Goal: Task Accomplishment & Management: Complete application form

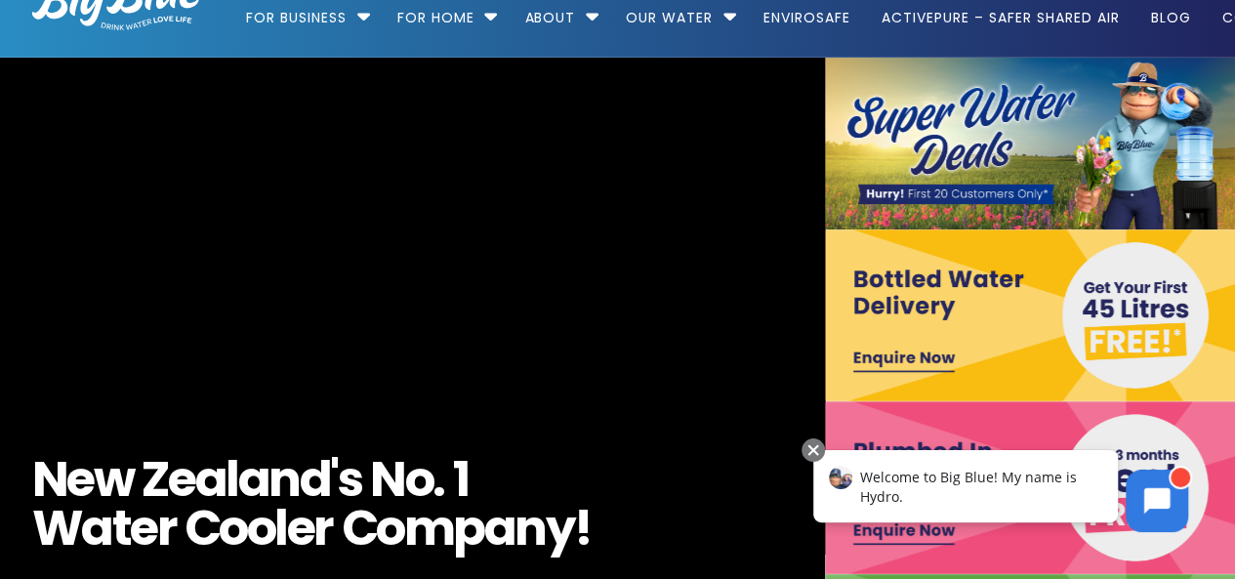
scroll to position [98, 0]
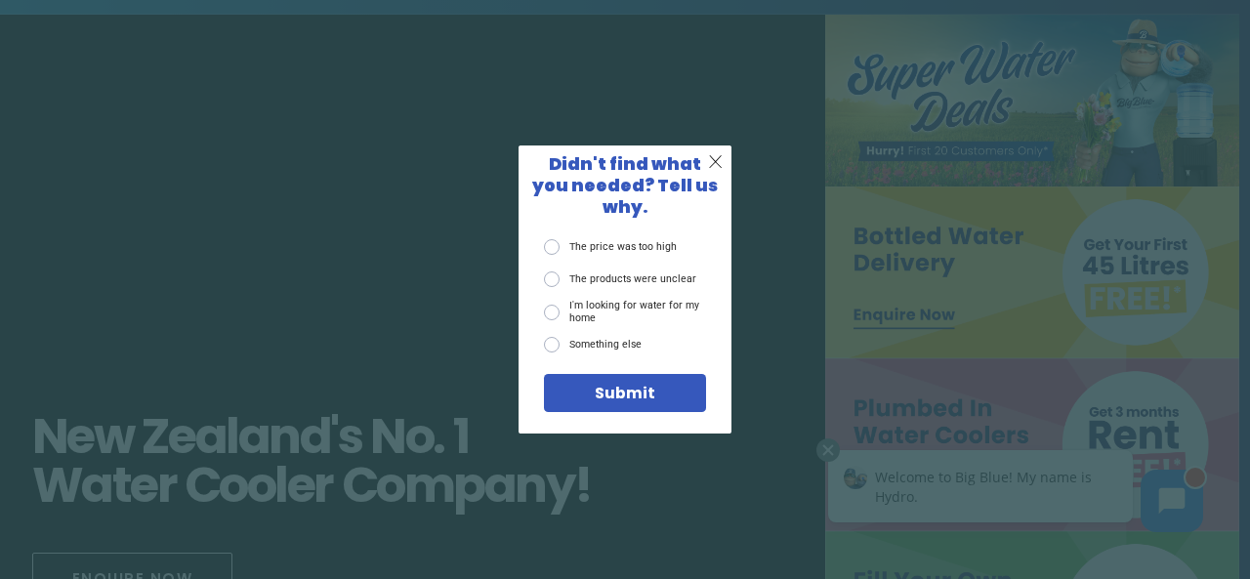
drag, startPoint x: 1249, startPoint y: 448, endPoint x: 1014, endPoint y: 339, distance: 259.5
click at [1228, 435] on div "X Didn't find what you needed? Tell us why. The price was too high The products…" at bounding box center [625, 289] width 1250 height 579
click at [1012, 336] on div "X Didn't find what you needed? Tell us why. The price was too high The products…" at bounding box center [625, 289] width 1250 height 579
click at [709, 173] on span "X" at bounding box center [715, 161] width 15 height 21
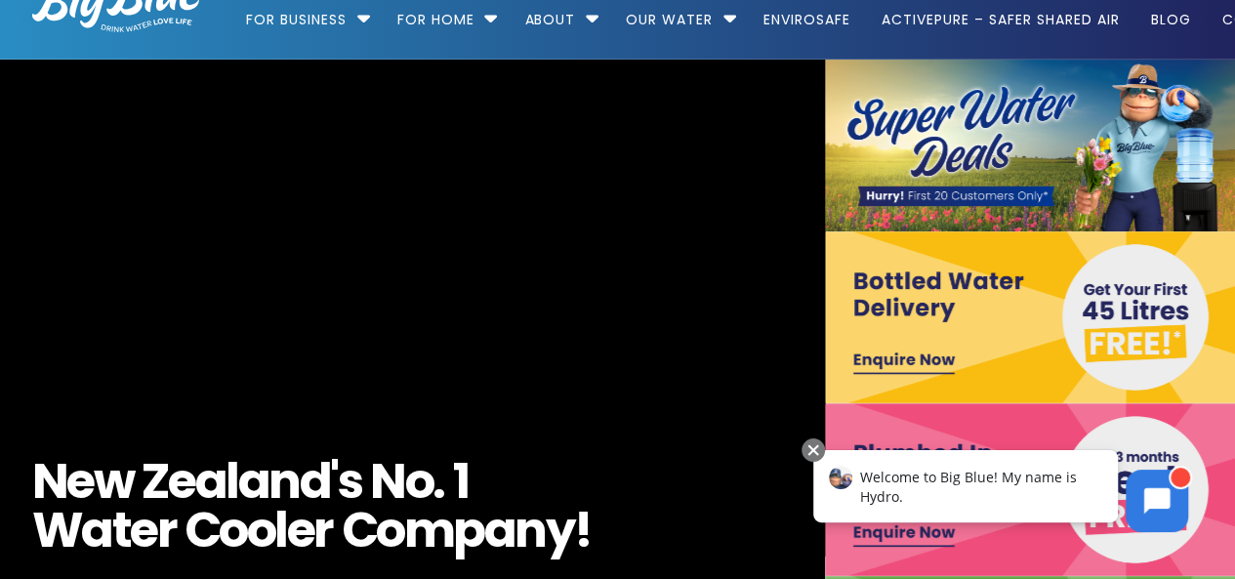
scroll to position [0, 0]
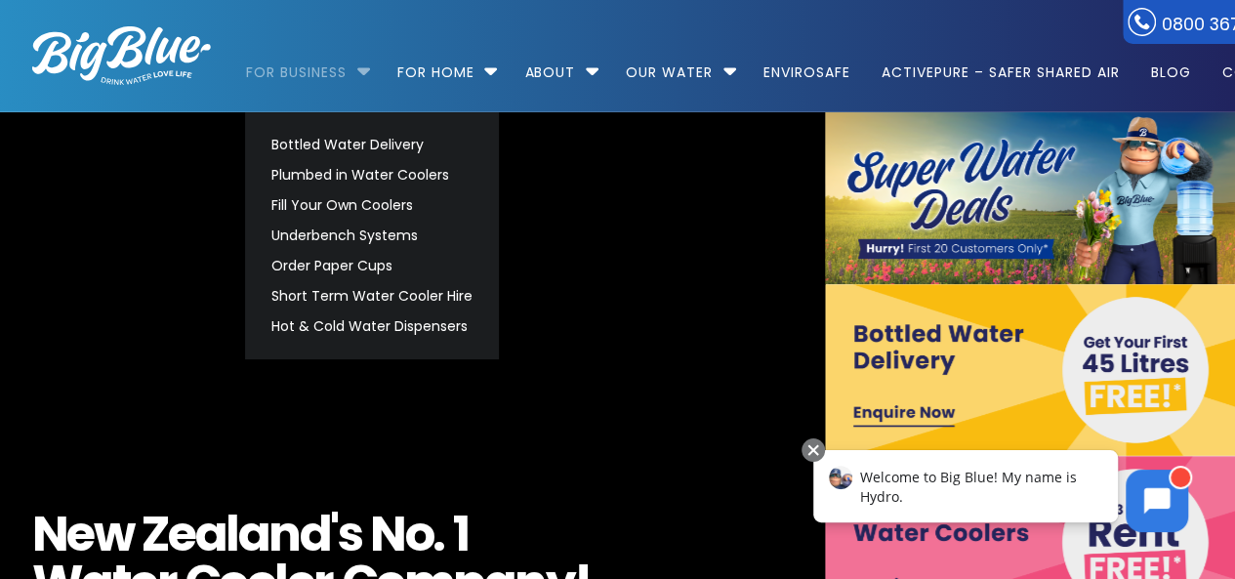
click at [348, 79] on link "For Business" at bounding box center [303, 63] width 114 height 126
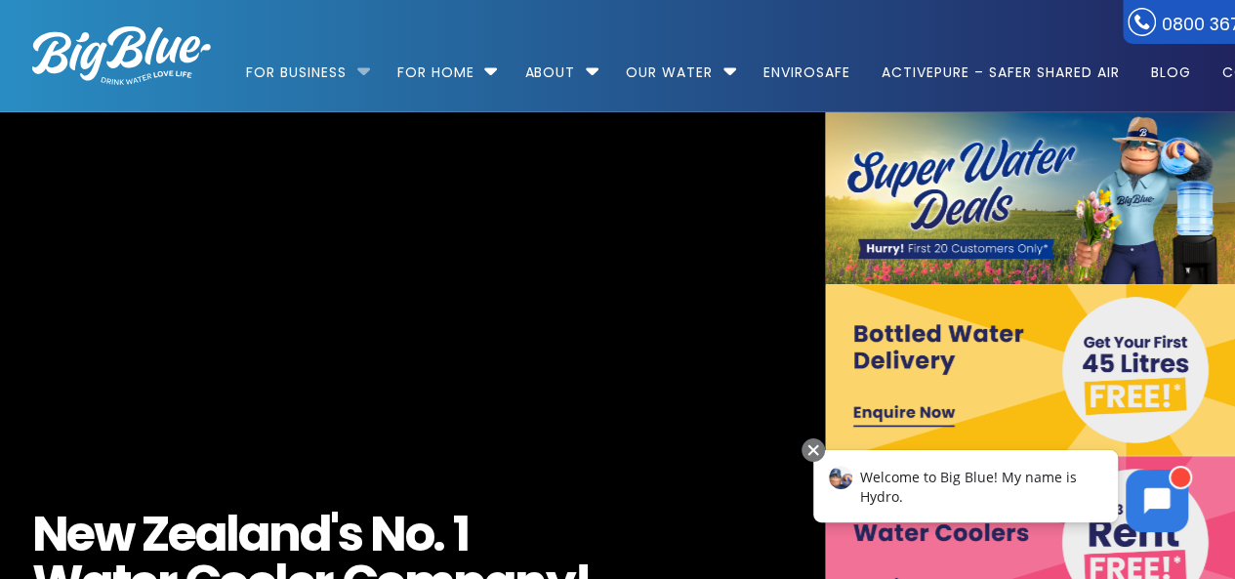
click at [361, 71] on li "For Business Bottled Water Delivery Plumbed in Water Coolers Fill Your Own Cool…" at bounding box center [313, 63] width 134 height 111
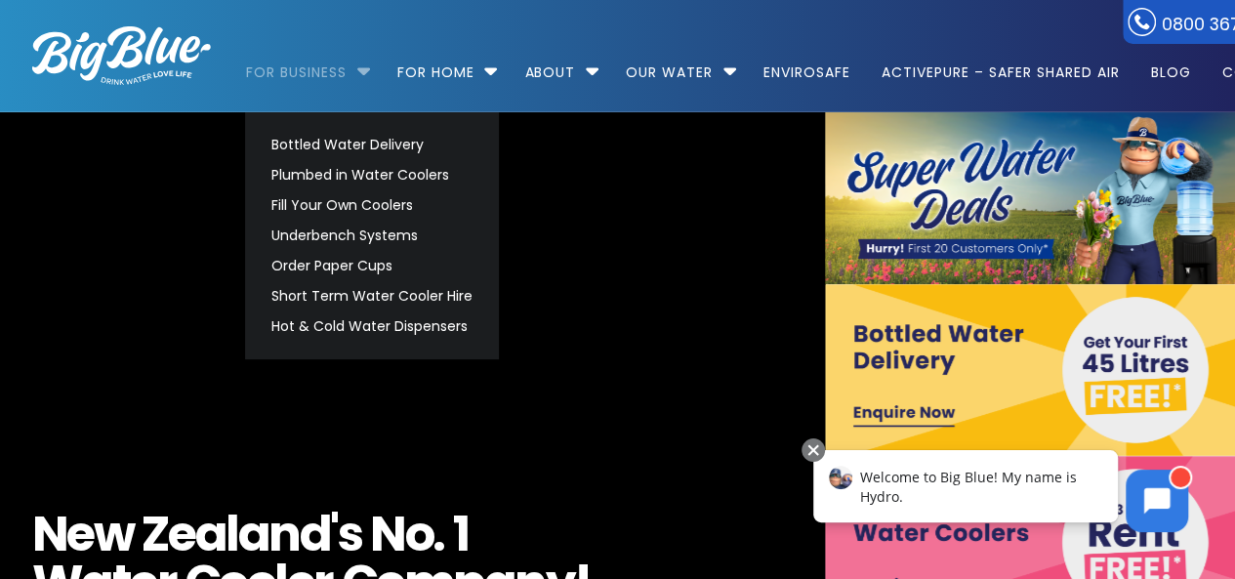
click at [321, 71] on link "For Business" at bounding box center [303, 63] width 114 height 126
click at [359, 290] on link "Short Term Water Cooler Hire" at bounding box center [372, 296] width 219 height 30
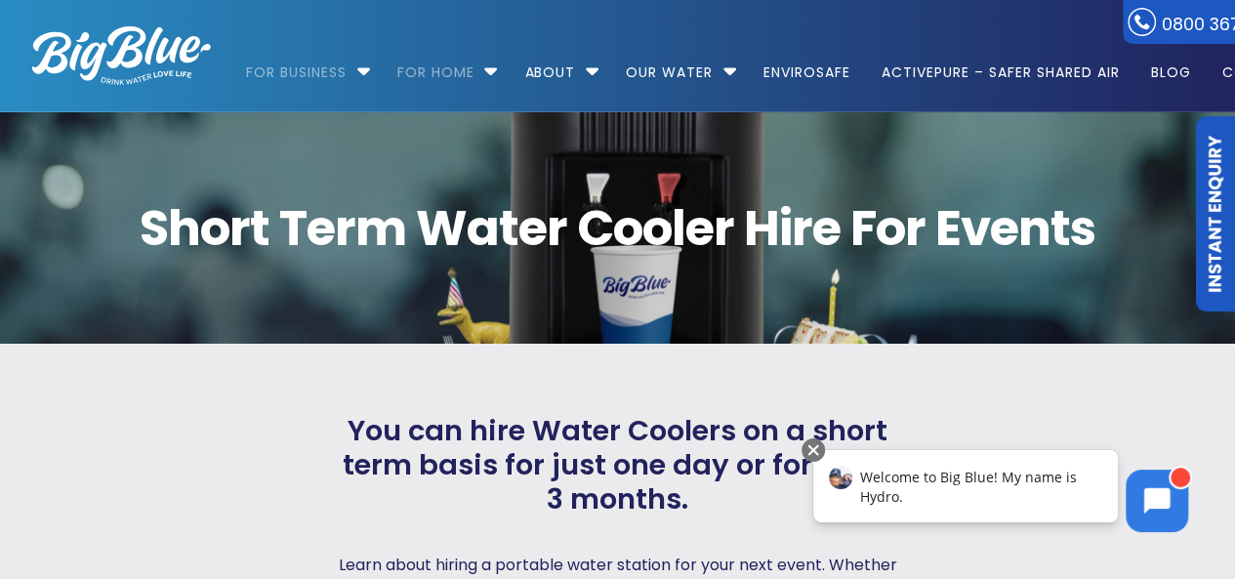
click at [1217, 255] on link "Instant Enquiry" at bounding box center [1215, 213] width 39 height 195
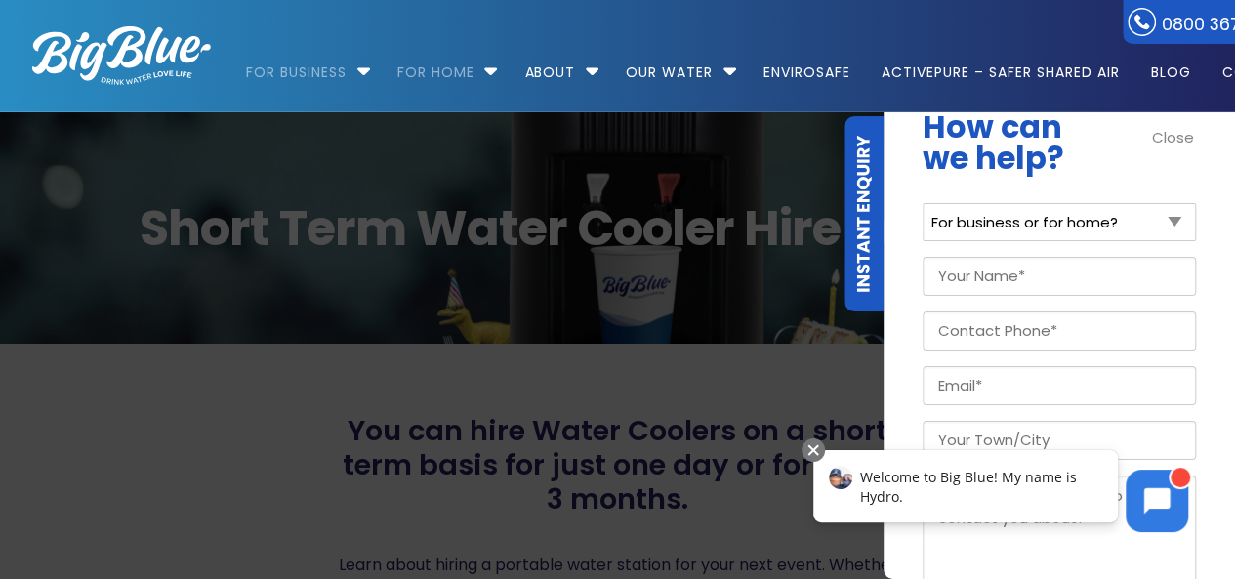
click at [705, 431] on span "You can hire Water Coolers on a short term basis for just one day or for up to …" at bounding box center [618, 465] width 568 height 102
click at [599, 444] on span "You can hire Water Coolers on a short term basis for just one day or for up to …" at bounding box center [618, 465] width 568 height 102
click at [1170, 148] on p "How can we help?" at bounding box center [1059, 142] width 273 height 62
click at [1168, 126] on link "Blog" at bounding box center [1170, 63] width 67 height 126
click at [1178, 136] on div "Close" at bounding box center [1174, 137] width 44 height 22
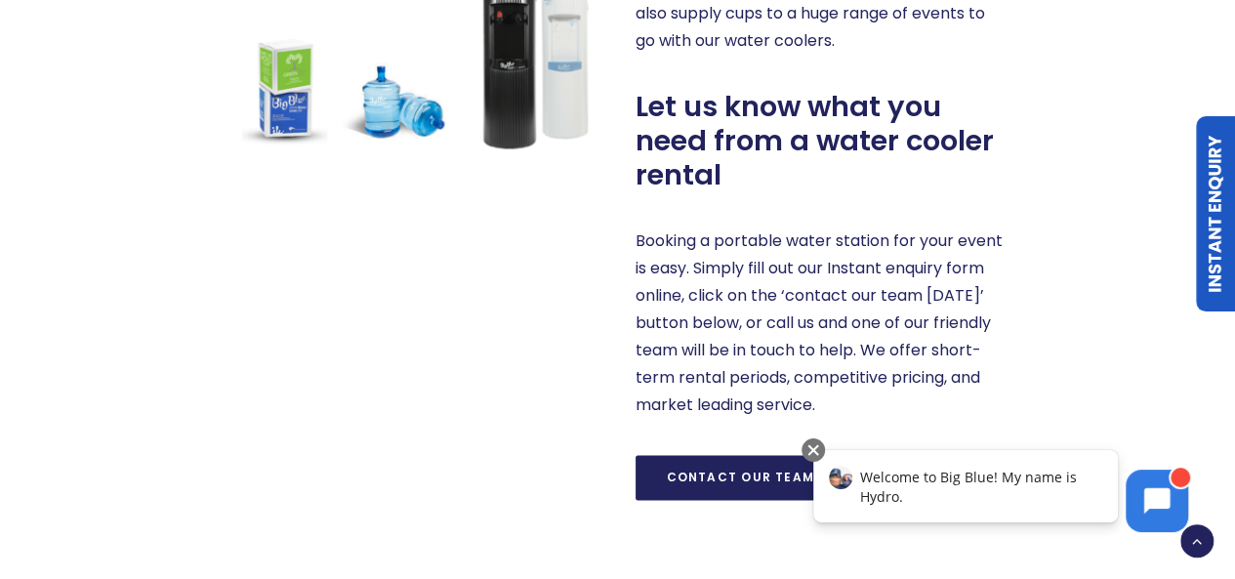
scroll to position [1367, 0]
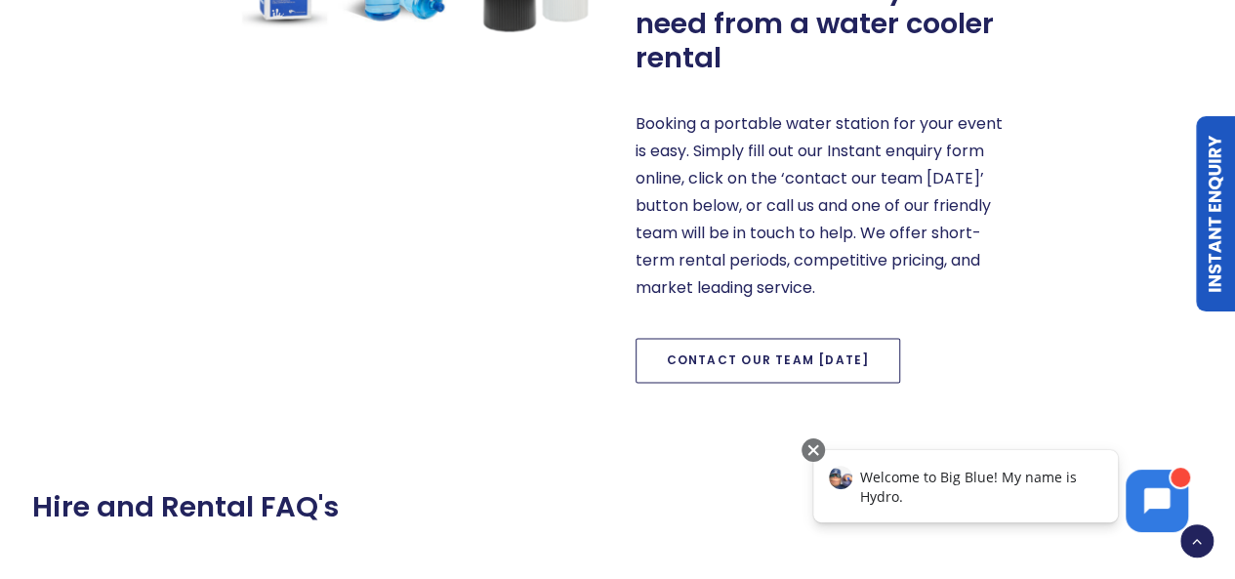
click at [744, 354] on link "Contact our team today" at bounding box center [769, 360] width 266 height 45
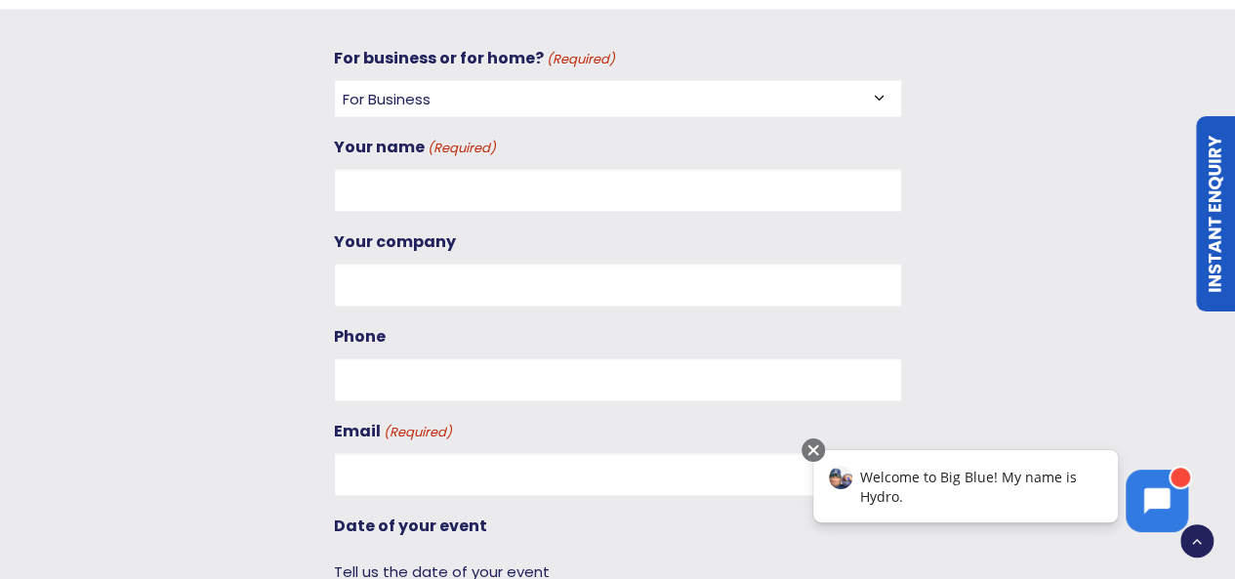
scroll to position [1819, 0]
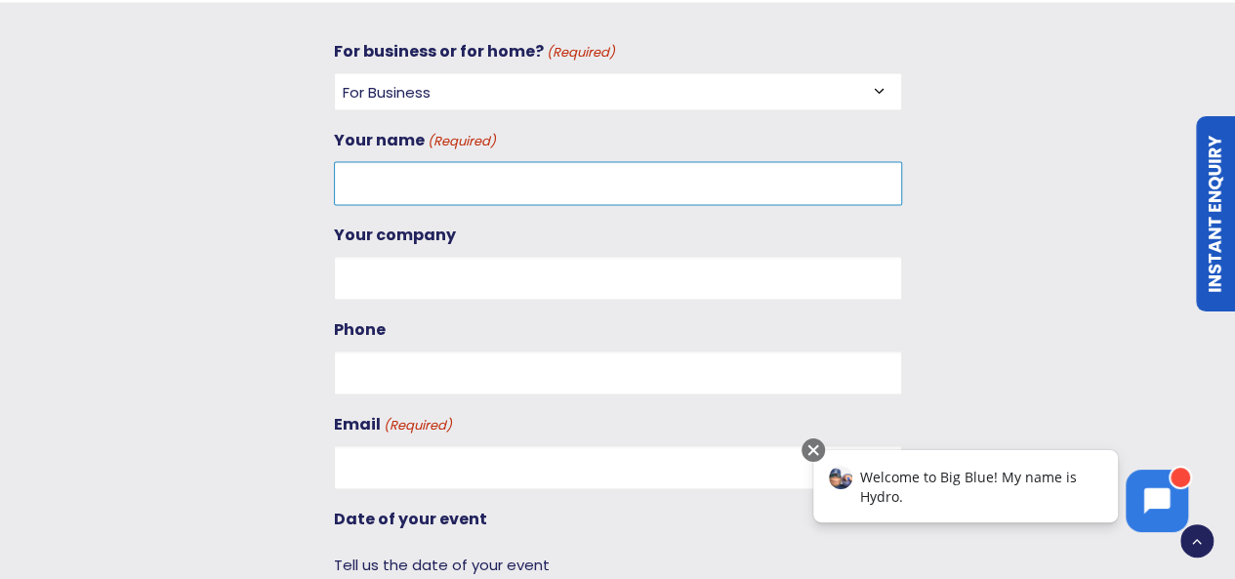
click at [443, 180] on input "Your name (Required)" at bounding box center [618, 183] width 568 height 44
type input "Maddie Schmidt"
type input "021673046"
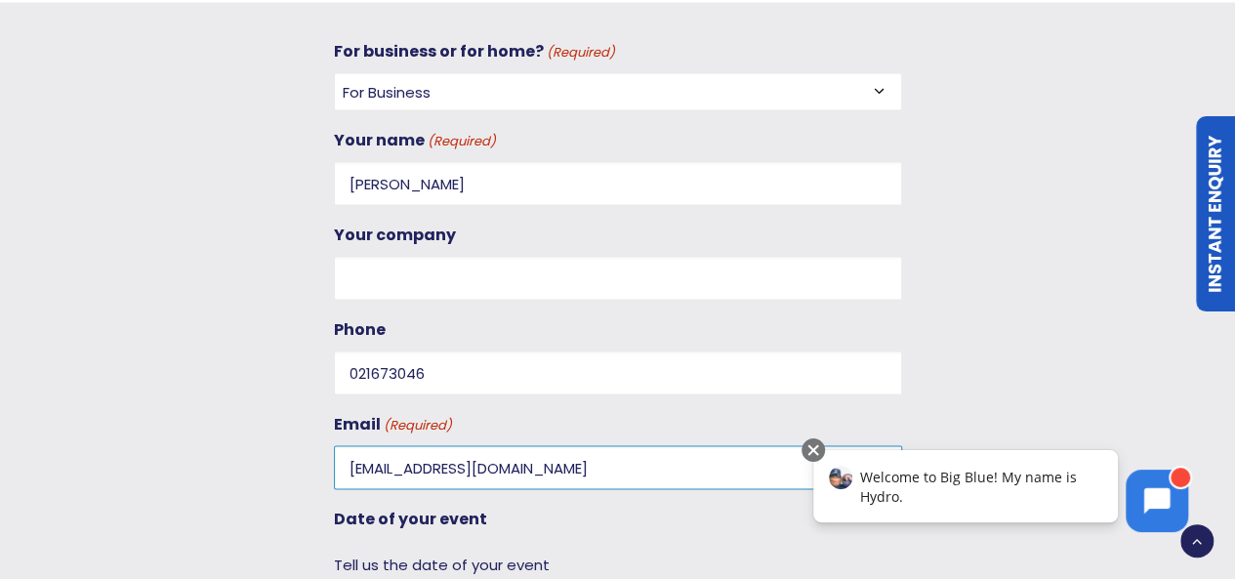
click at [616, 470] on input "maddieschmidt1995@gmail.com" at bounding box center [618, 467] width 568 height 44
type input "Maddie.Schmidt@hawkins.co.nz"
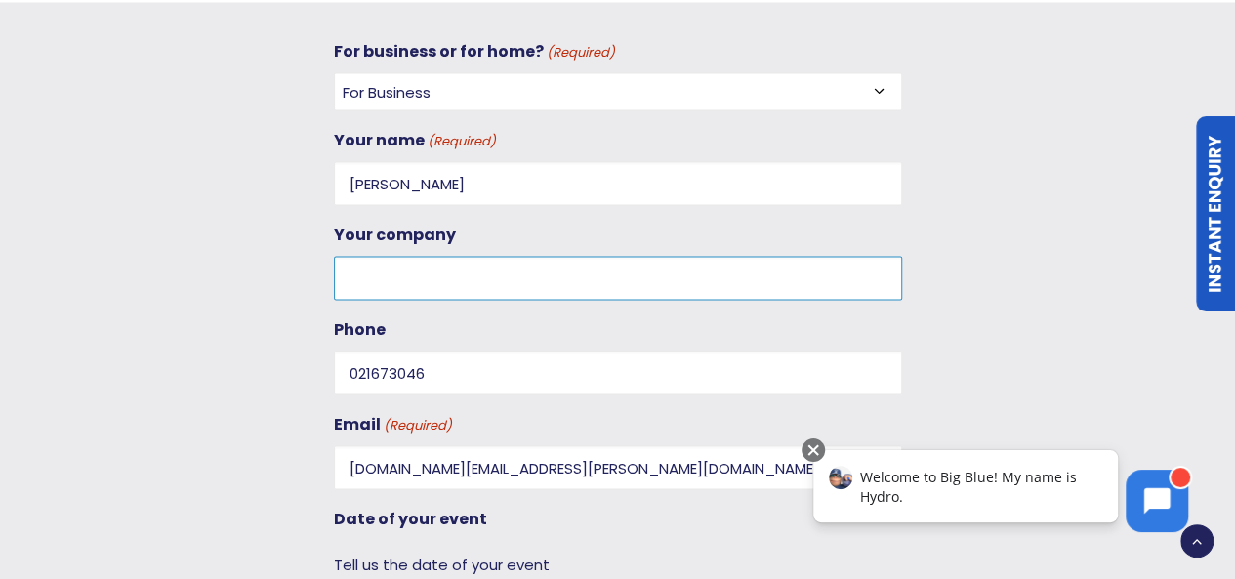
click at [432, 281] on input "Your company" at bounding box center [618, 278] width 568 height 44
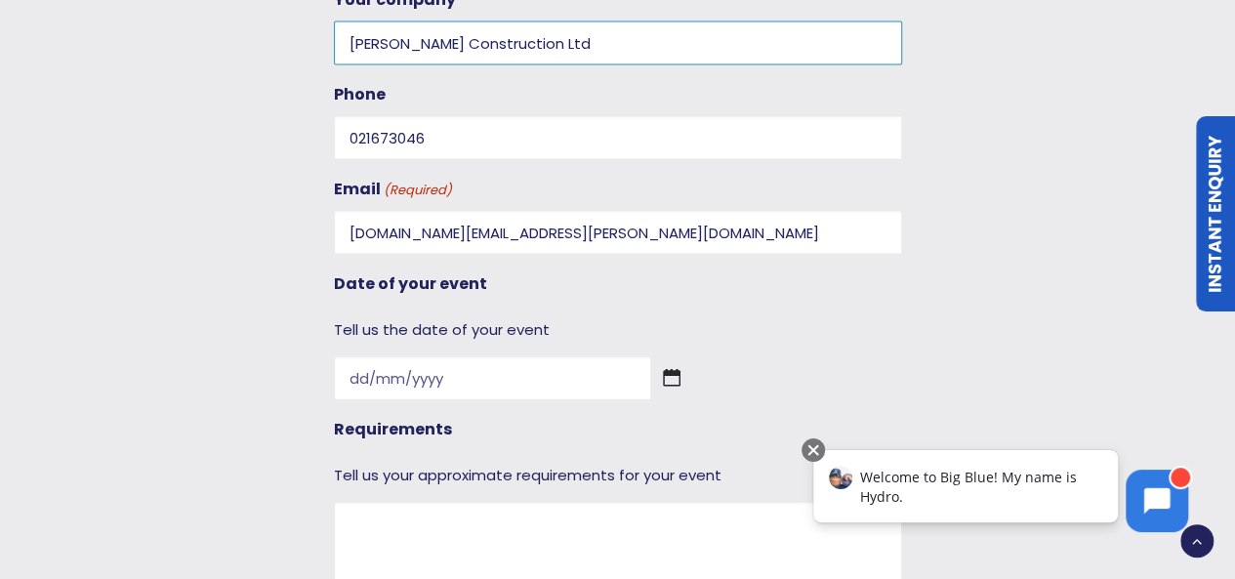
scroll to position [2112, 0]
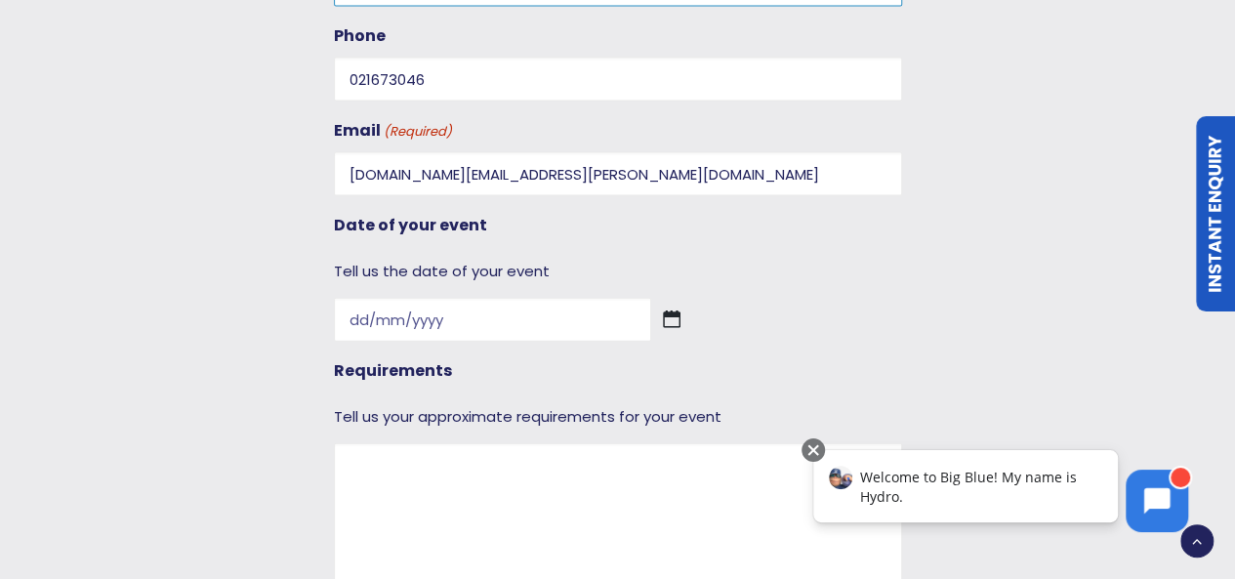
type input "Hawkins Construction Ltd"
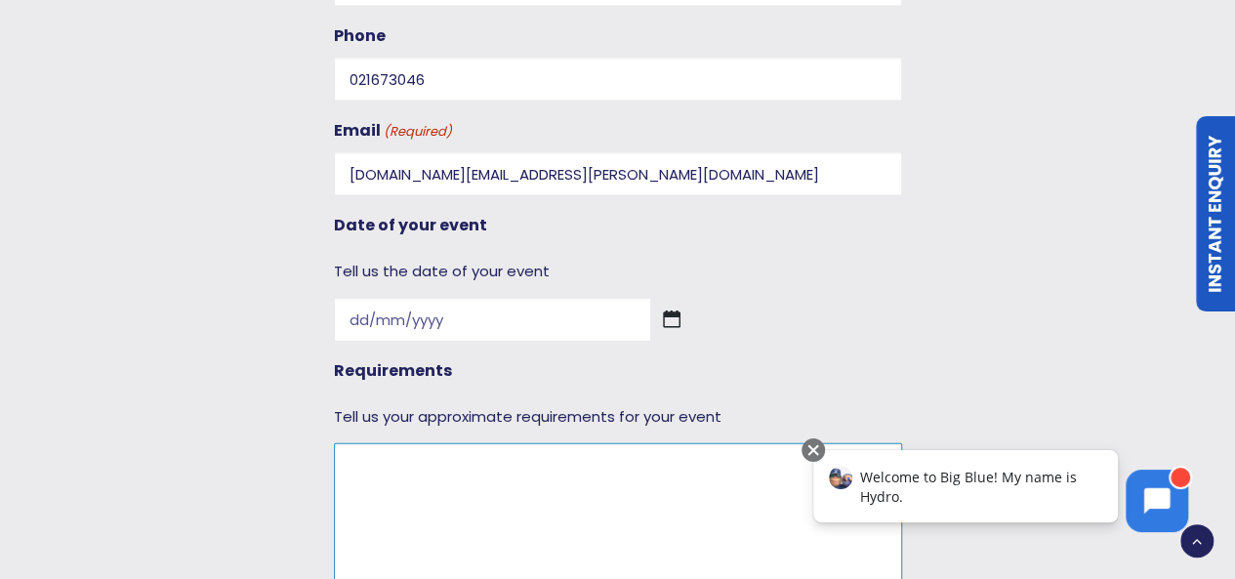
drag, startPoint x: 473, startPoint y: 476, endPoint x: 465, endPoint y: 438, distance: 38.9
click at [474, 476] on textarea "Requirements" at bounding box center [618, 536] width 568 height 187
click at [577, 315] on div "DD slash MM slash YYYY" at bounding box center [618, 320] width 568 height 44
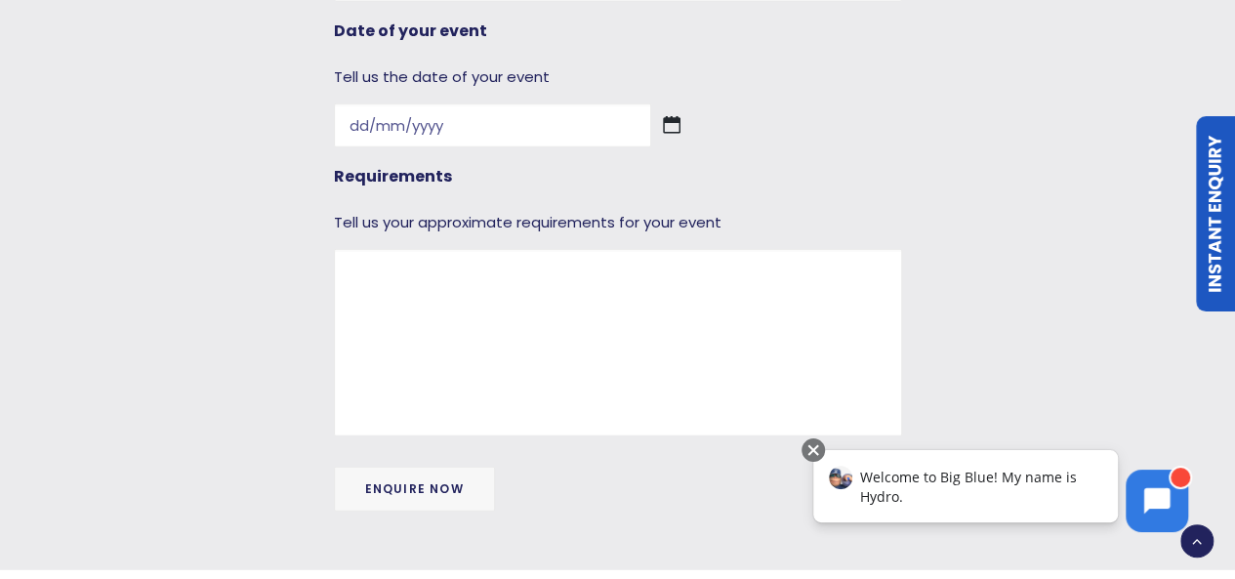
scroll to position [2307, 0]
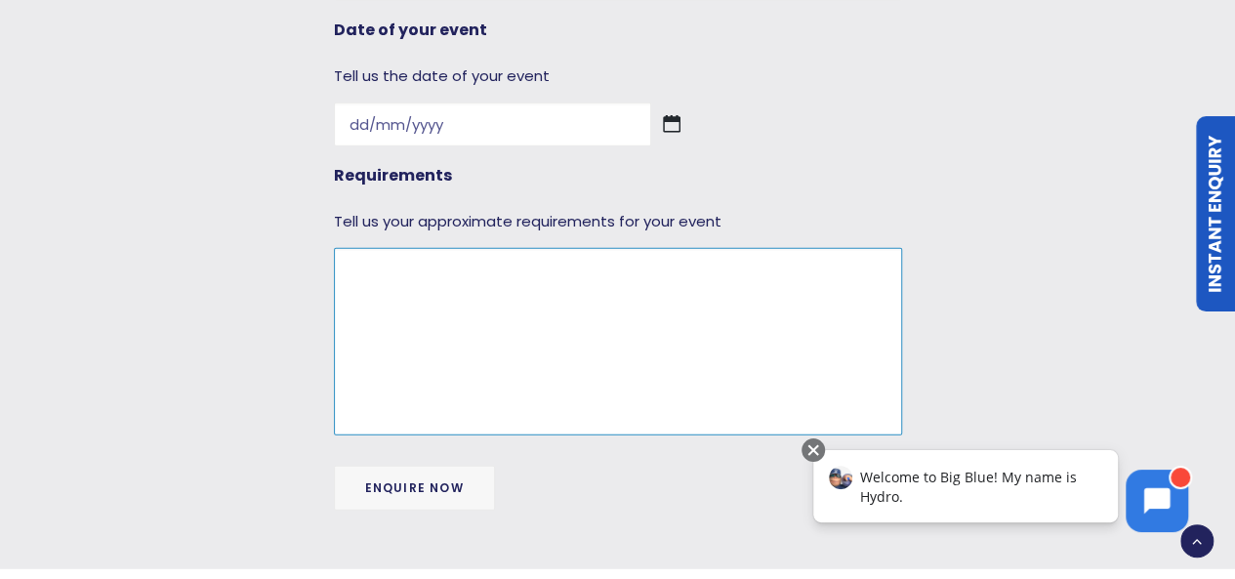
click at [436, 313] on textarea "Requirements" at bounding box center [618, 341] width 568 height 187
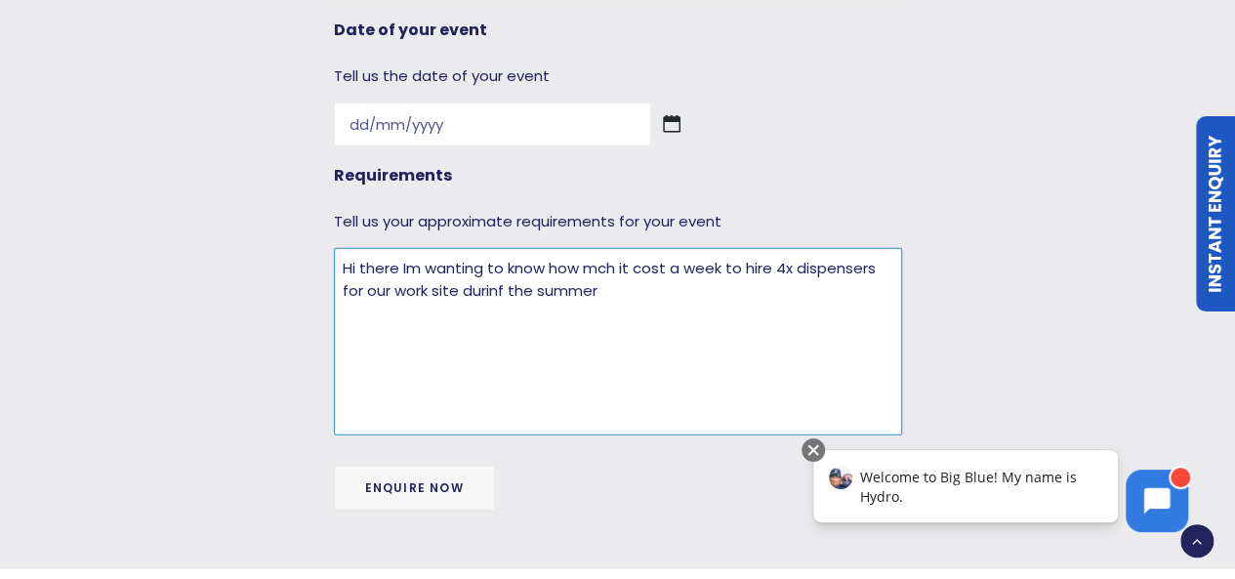
click at [504, 284] on textarea "Hi there Im wanting to know how mch it cost a week to hire 4x dispensers for ou…" at bounding box center [618, 341] width 568 height 187
click at [598, 260] on textarea "Hi there Im wanting to know how mch it cost a week to hire 4x dispensers for ou…" at bounding box center [618, 341] width 568 height 187
type textarea "Hi there Im wanting to know how much it cost a week to hire 4x dispensers for o…"
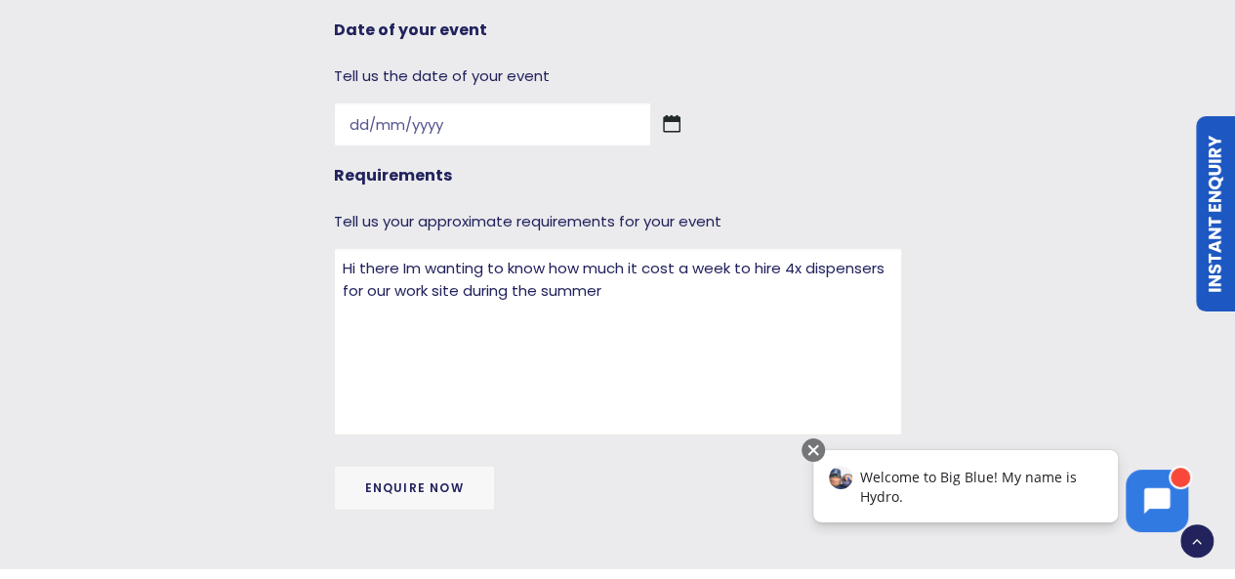
click at [455, 476] on input "Enquire now" at bounding box center [414, 488] width 161 height 45
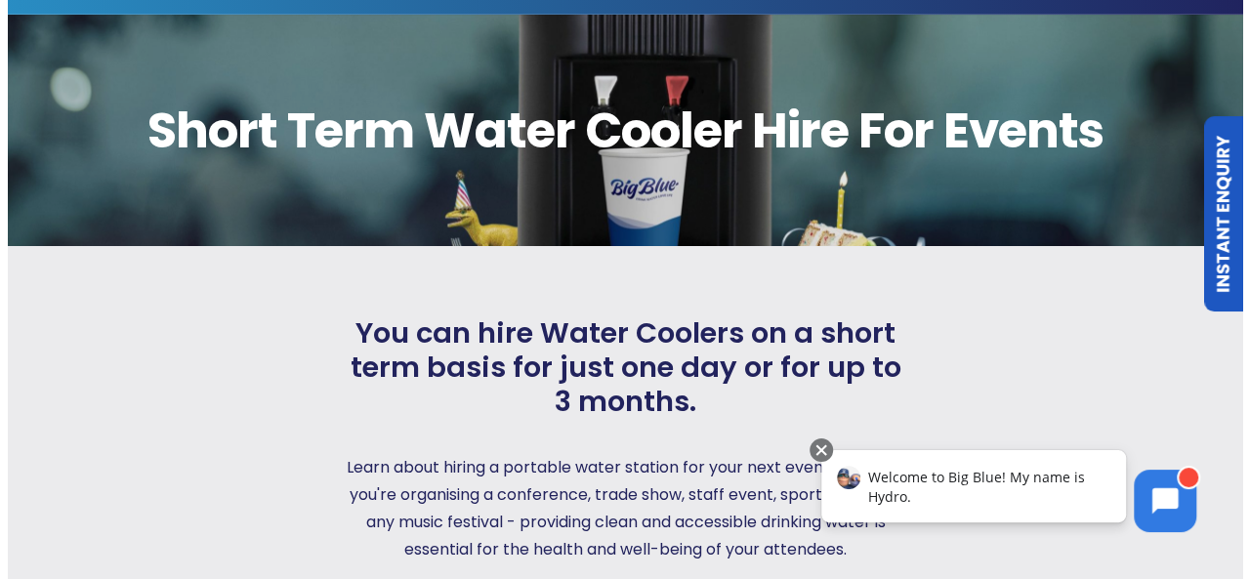
scroll to position [0, 0]
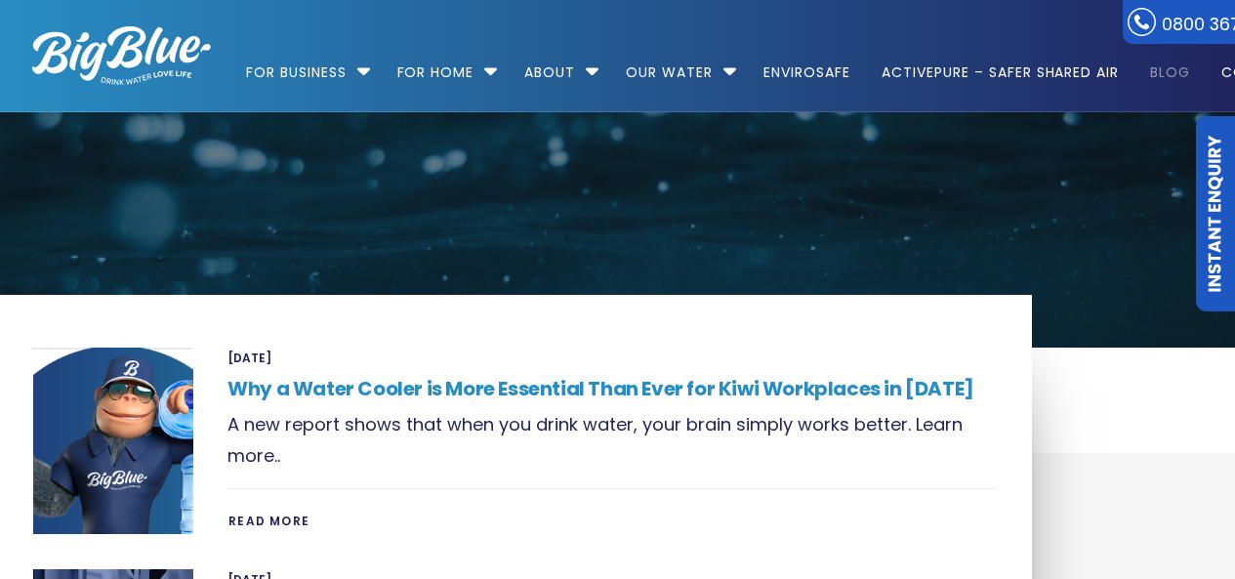
click at [1125, 401] on div at bounding box center [1135, 400] width 207 height 105
